Goal: Transaction & Acquisition: Purchase product/service

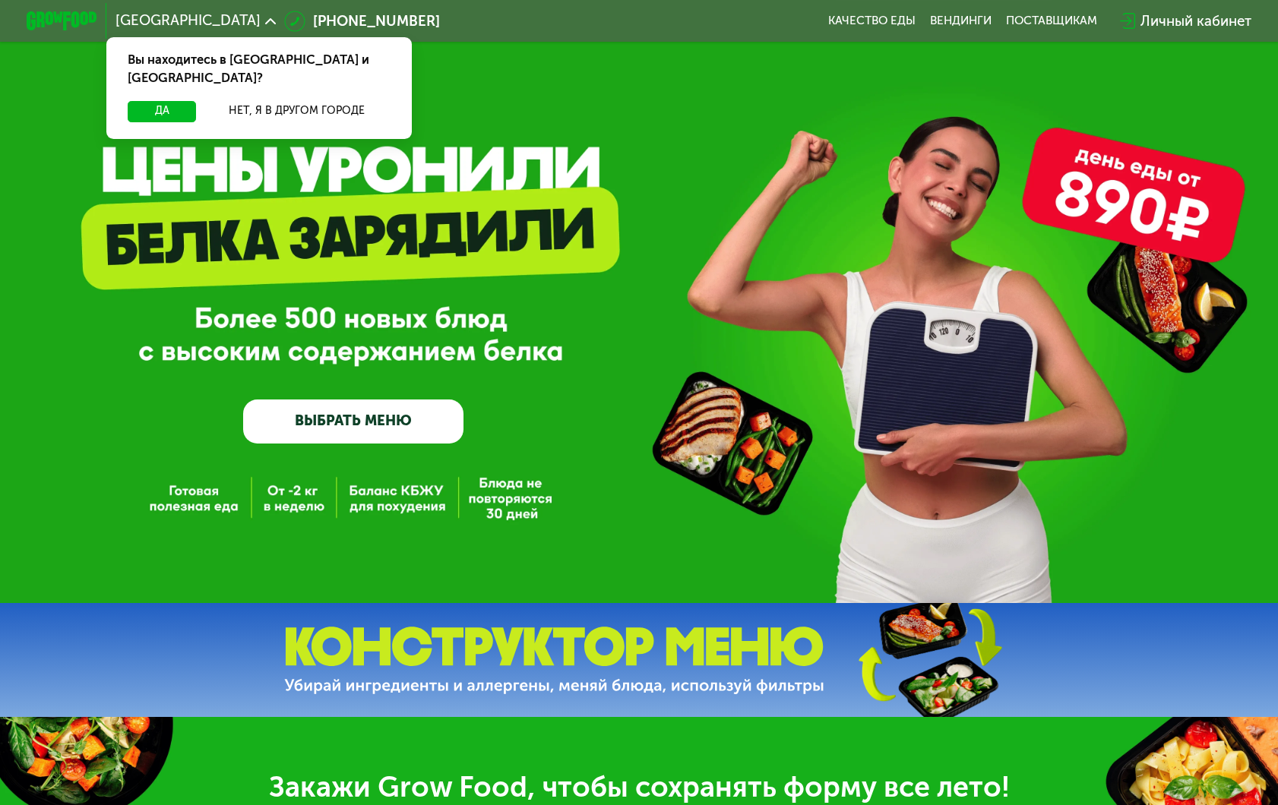
click at [377, 428] on link "ВЫБРАТЬ МЕНЮ" at bounding box center [353, 422] width 221 height 44
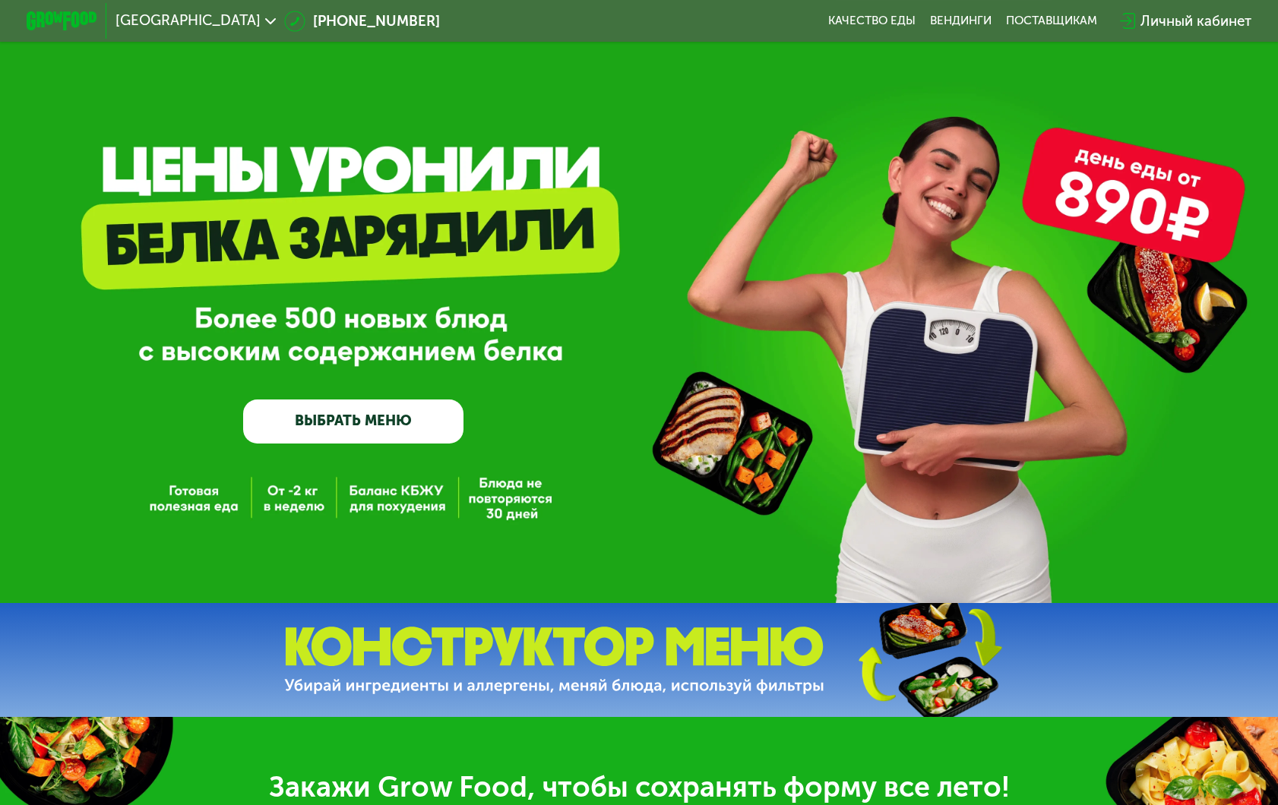
click at [390, 426] on link "ВЫБРАТЬ МЕНЮ" at bounding box center [353, 422] width 221 height 44
click at [352, 423] on link "ВЫБРАТЬ МЕНЮ" at bounding box center [353, 422] width 221 height 44
click at [165, 14] on span "Москва" at bounding box center [187, 21] width 145 height 14
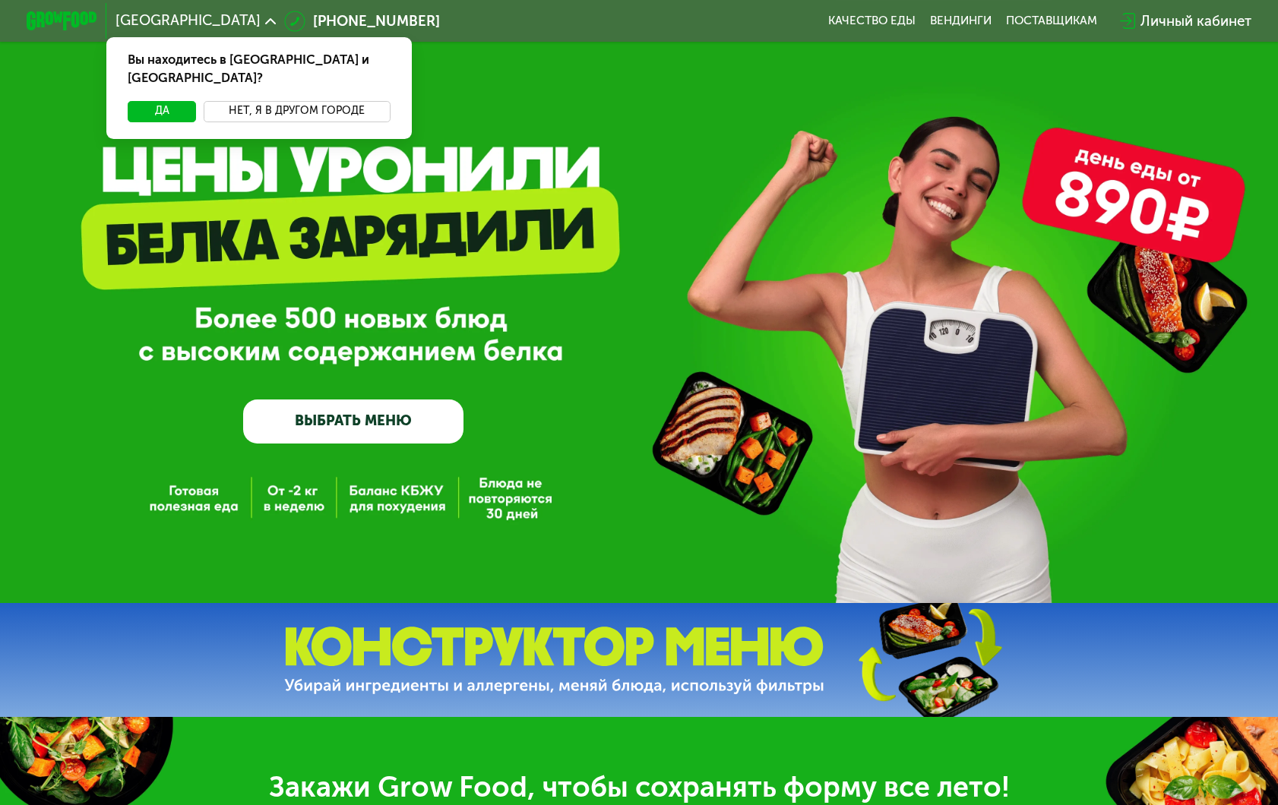
click at [233, 101] on button "Нет, я в другом городе" at bounding box center [297, 111] width 187 height 21
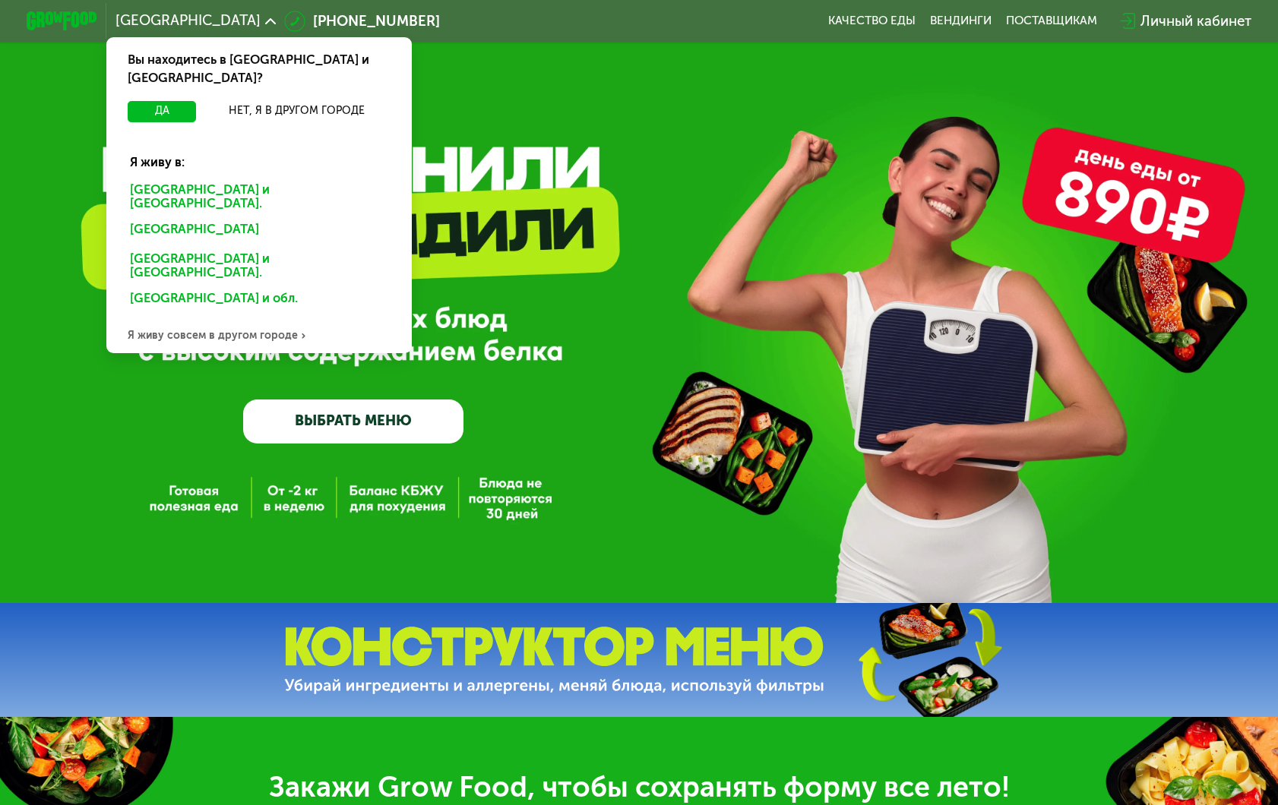
click at [195, 217] on div "Санкт-Петербурге и обл." at bounding box center [255, 231] width 277 height 28
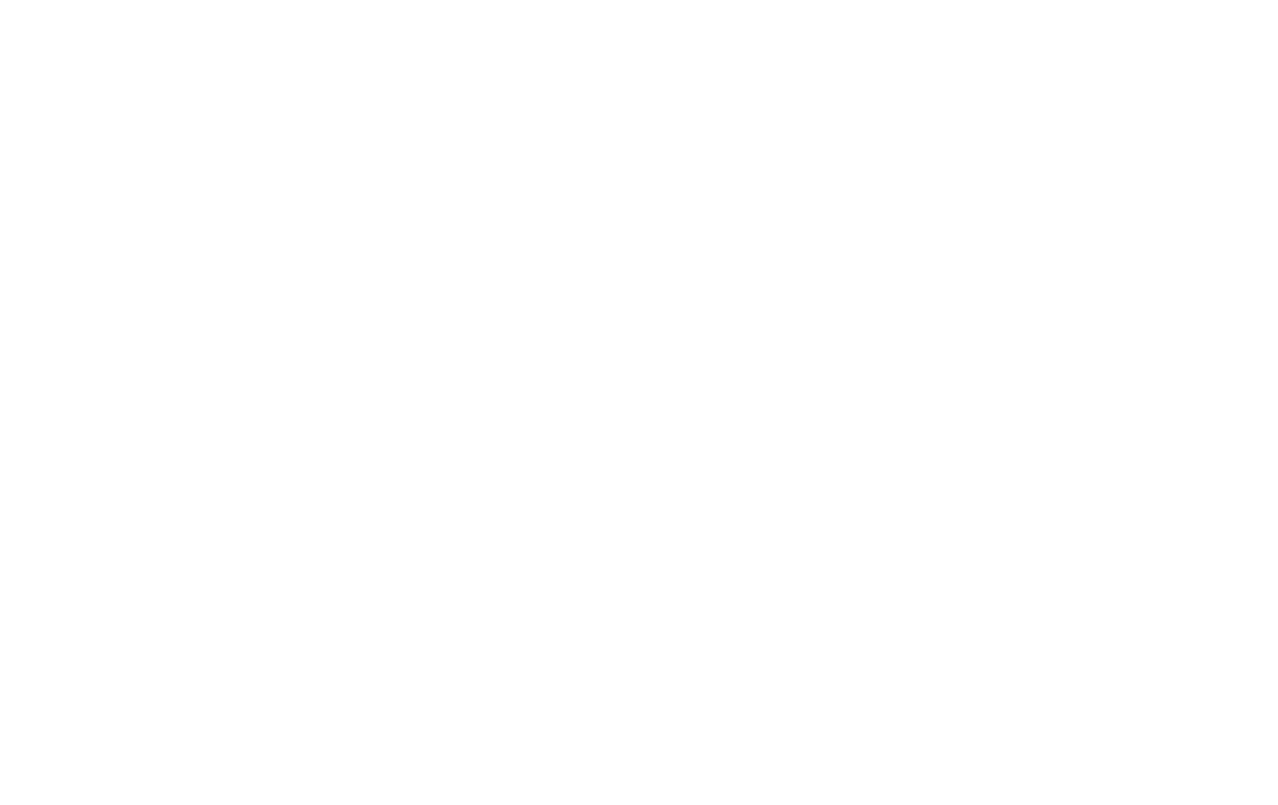
click at [337, 419] on div at bounding box center [639, 402] width 1278 height 805
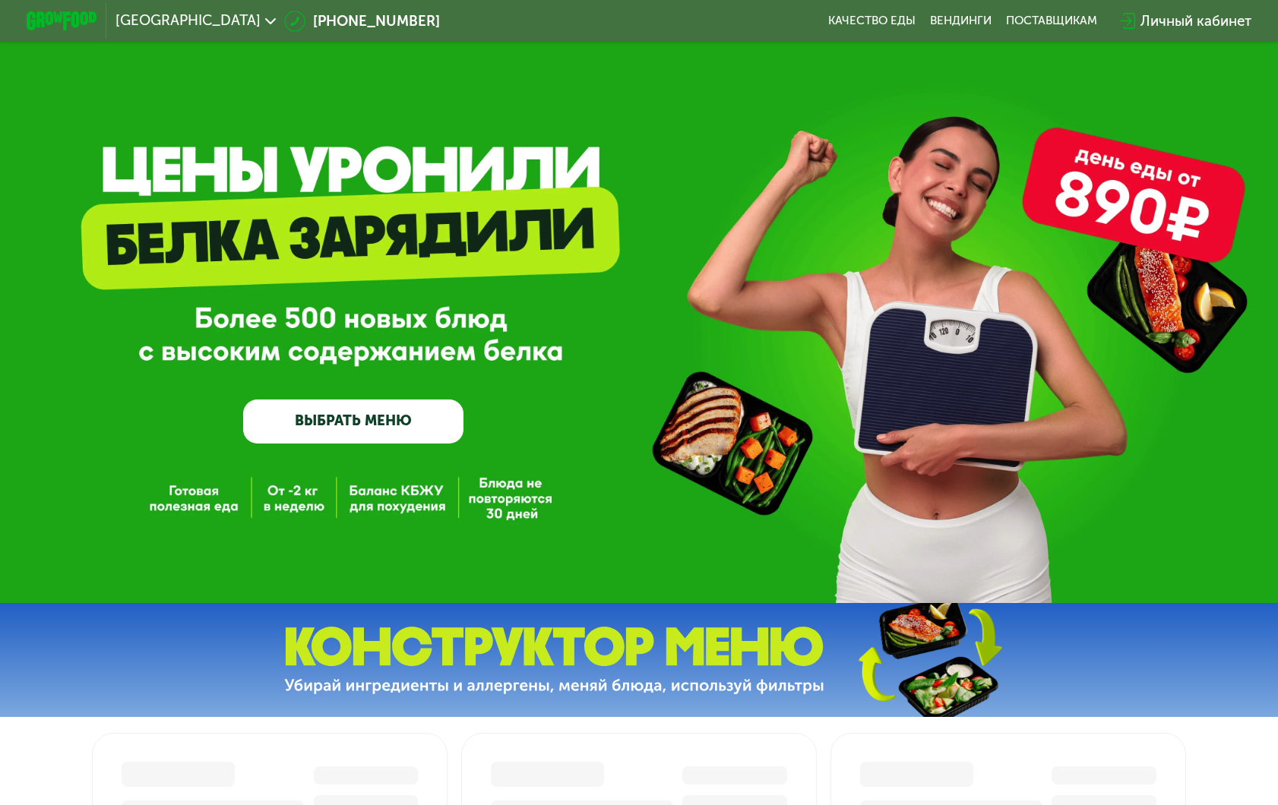
click at [344, 412] on link "ВЫБРАТЬ МЕНЮ" at bounding box center [353, 422] width 221 height 44
click at [416, 424] on link "ВЫБРАТЬ МЕНЮ" at bounding box center [353, 422] width 221 height 44
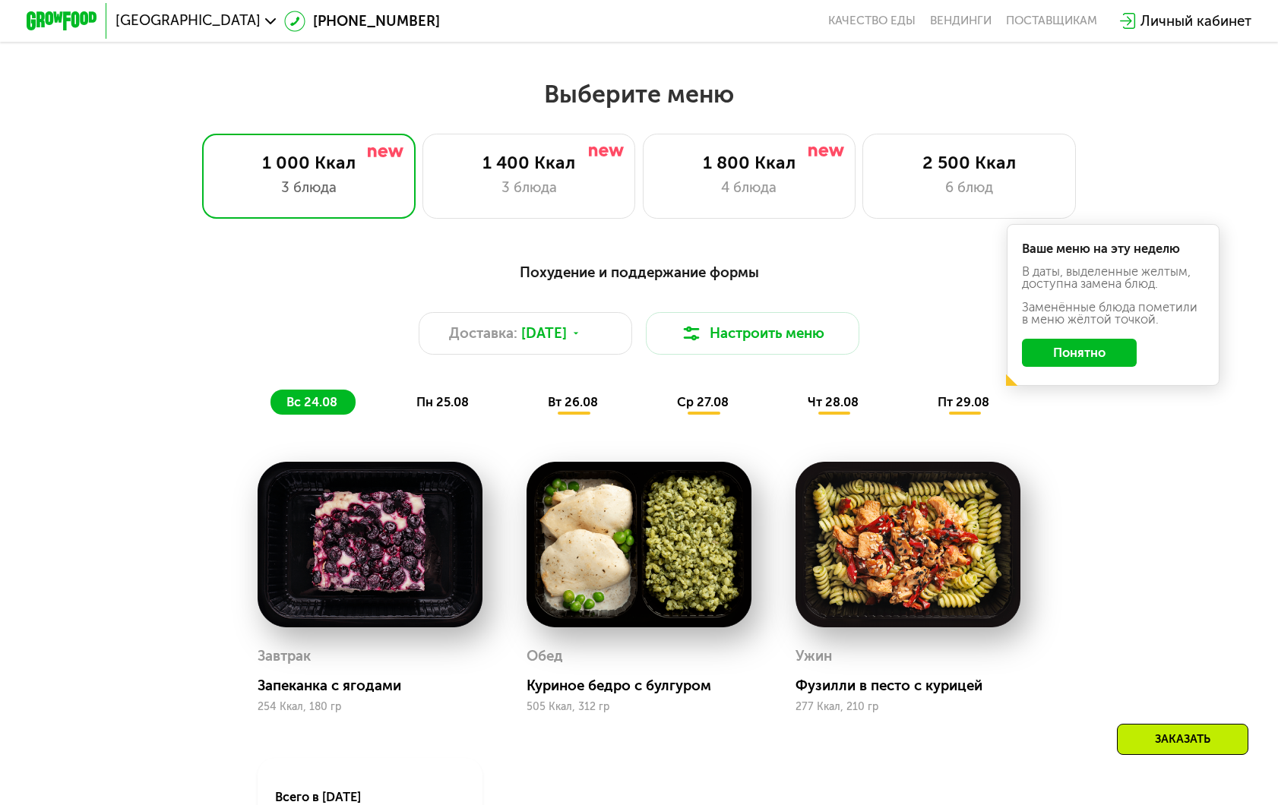
scroll to position [738, 0]
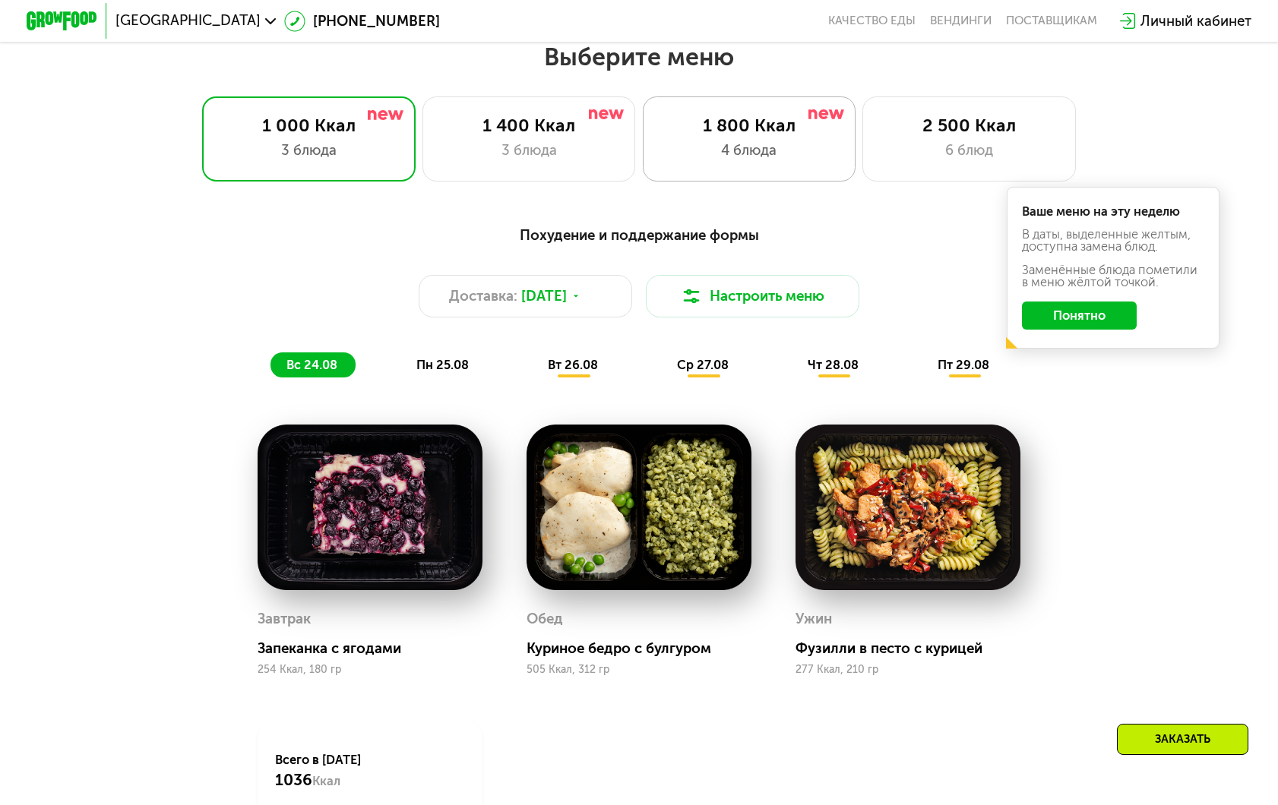
click at [709, 132] on div "1 800 Ккал" at bounding box center [749, 125] width 176 height 21
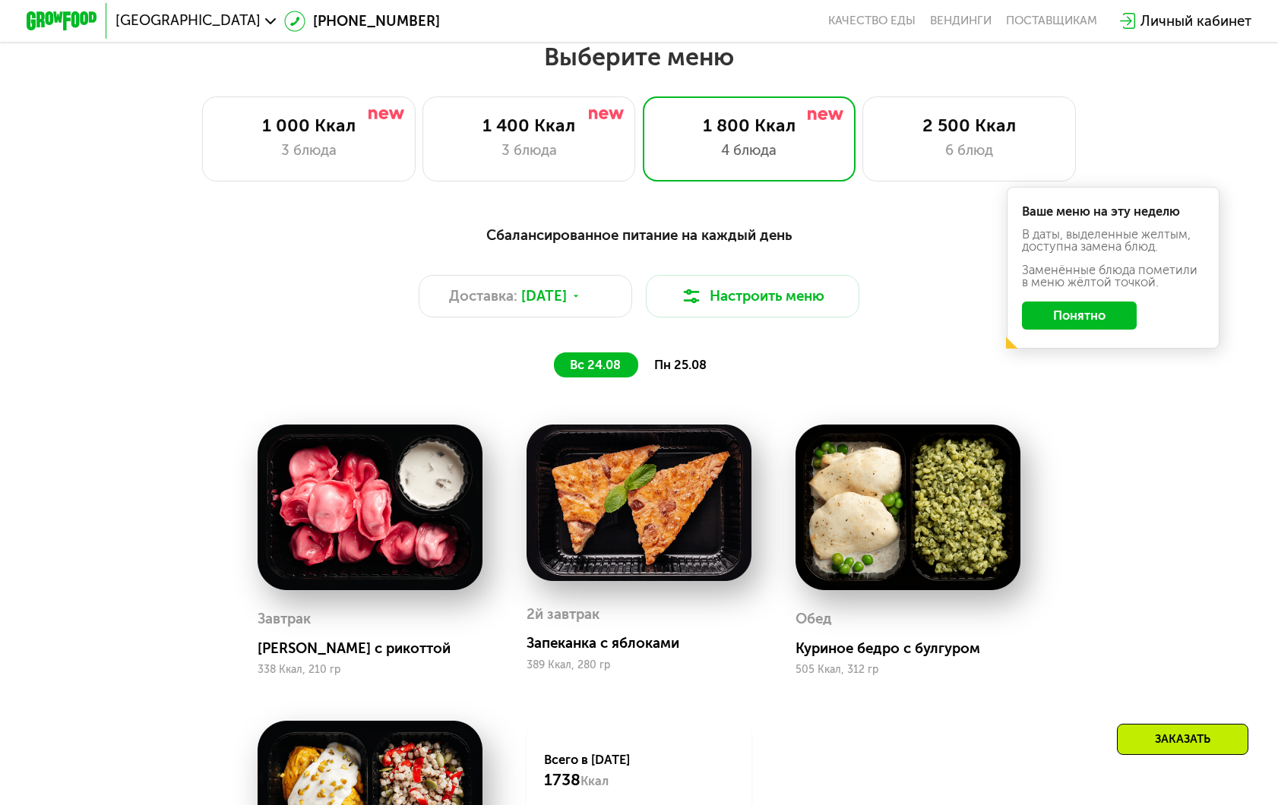
click at [1052, 318] on button "Понятно" at bounding box center [1079, 316] width 115 height 28
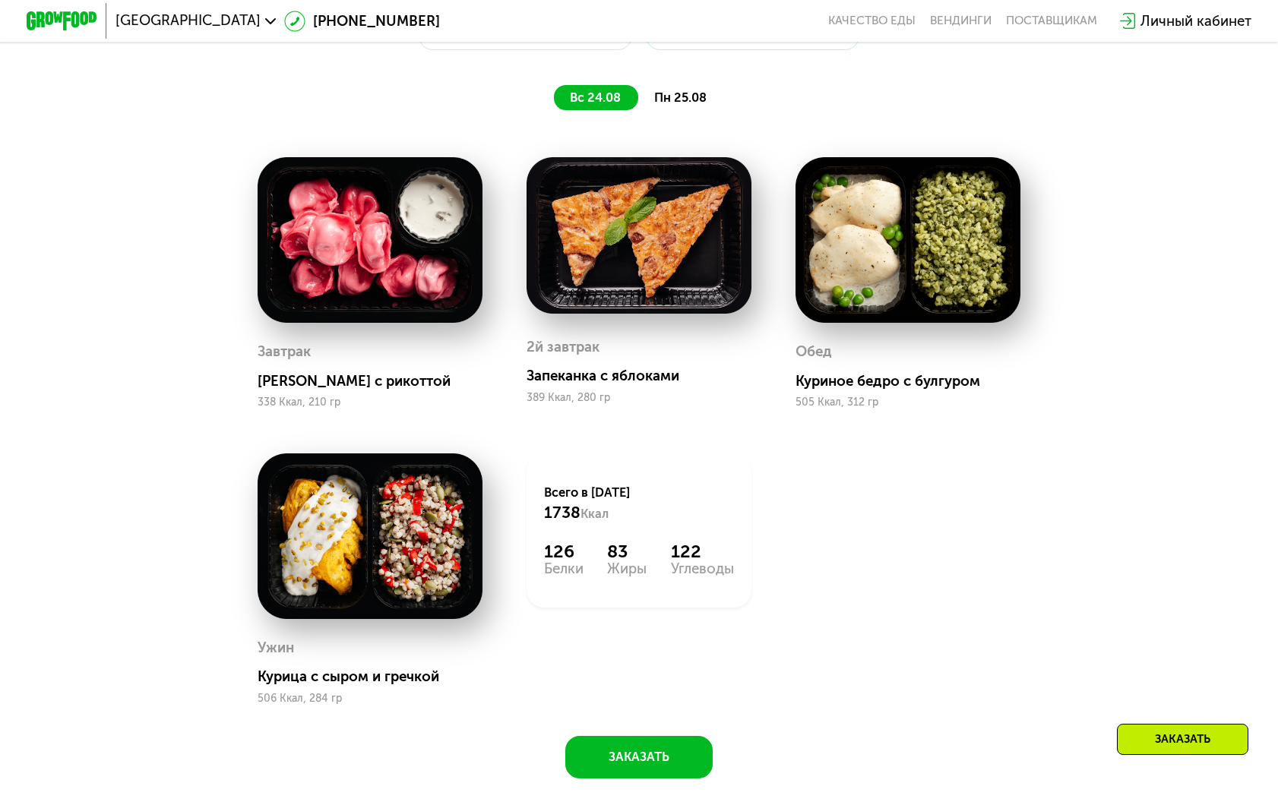
scroll to position [1007, 0]
